Goal: Information Seeking & Learning: Learn about a topic

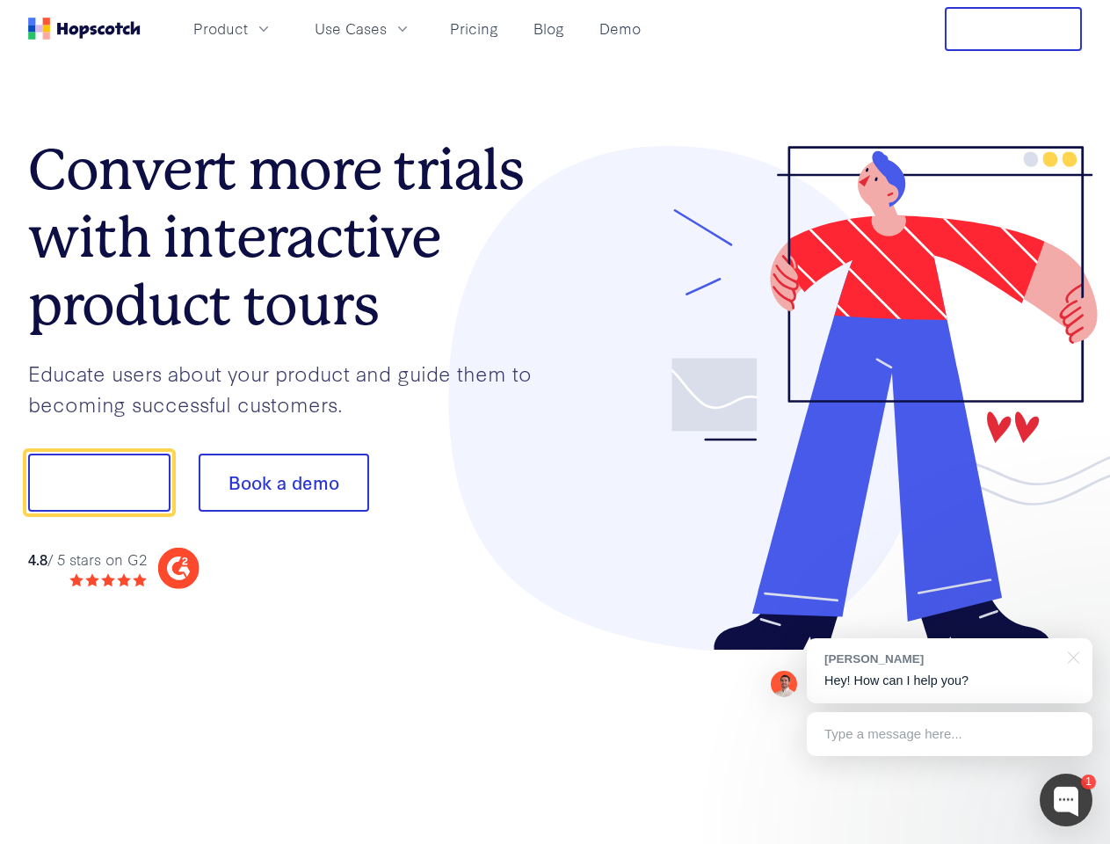
click at [556, 422] on div at bounding box center [819, 399] width 527 height 506
click at [248, 28] on span "Product" at bounding box center [220, 29] width 55 height 22
click at [387, 28] on span "Use Cases" at bounding box center [351, 29] width 72 height 22
click at [1014, 29] on button "Free Trial" at bounding box center [1013, 29] width 137 height 44
click at [98, 483] on button "Show me!" at bounding box center [99, 483] width 142 height 58
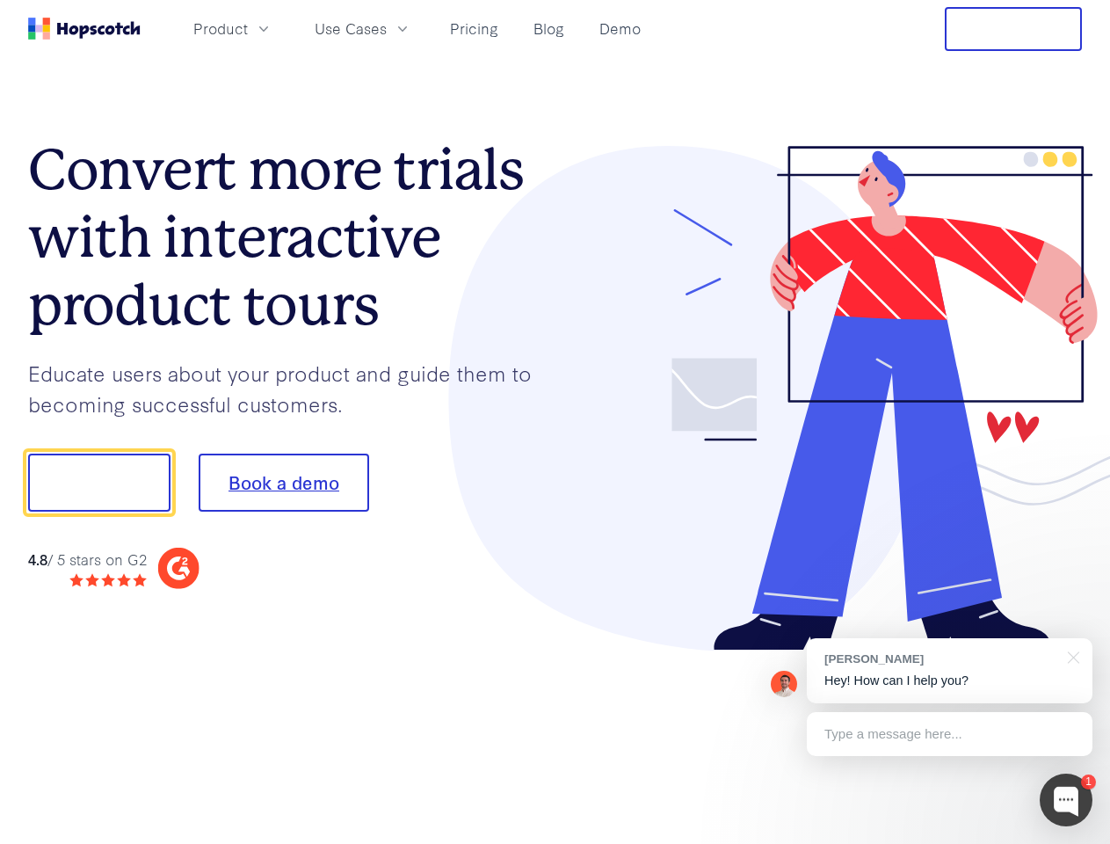
click at [283, 483] on button "Book a demo" at bounding box center [284, 483] width 171 height 58
click at [1066, 800] on div at bounding box center [1066, 800] width 53 height 53
click at [949, 671] on div "[PERSON_NAME] Hey! How can I help you?" at bounding box center [950, 670] width 286 height 65
click at [1071, 656] on div at bounding box center [928, 598] width 330 height 351
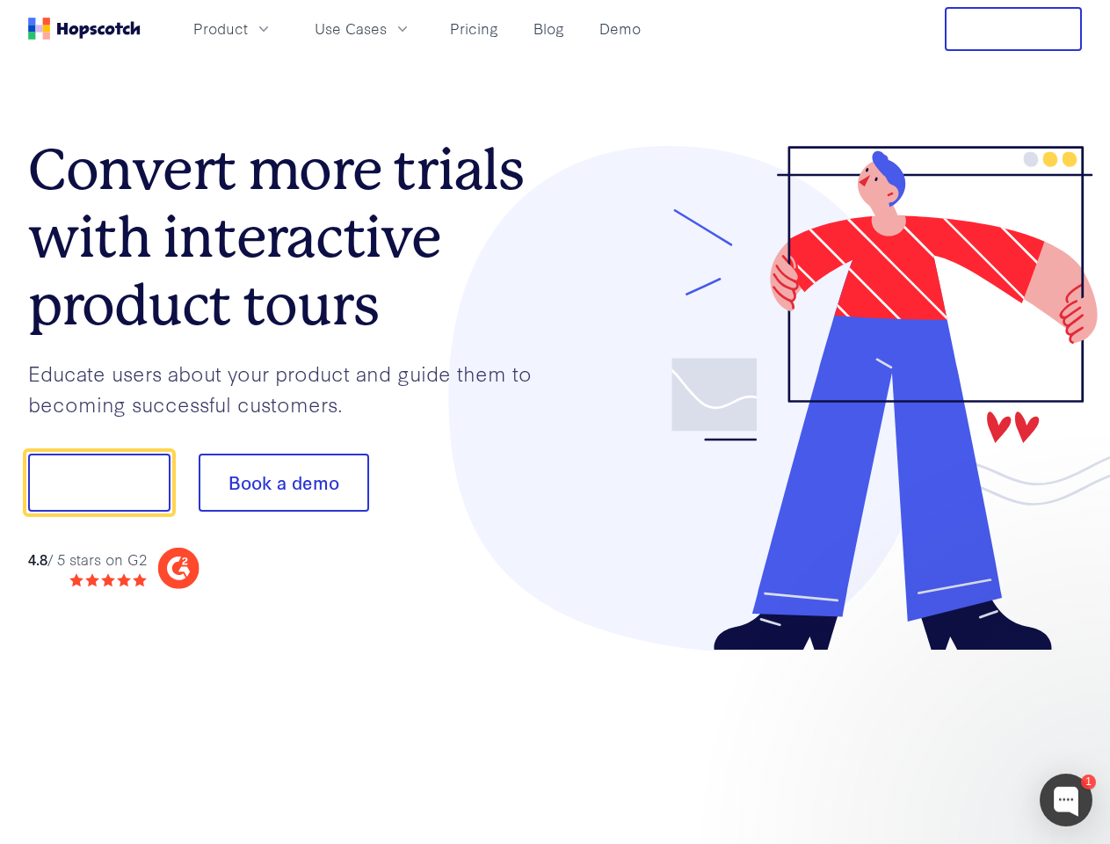
click at [949, 734] on div at bounding box center [928, 598] width 330 height 351
